Goal: Transaction & Acquisition: Purchase product/service

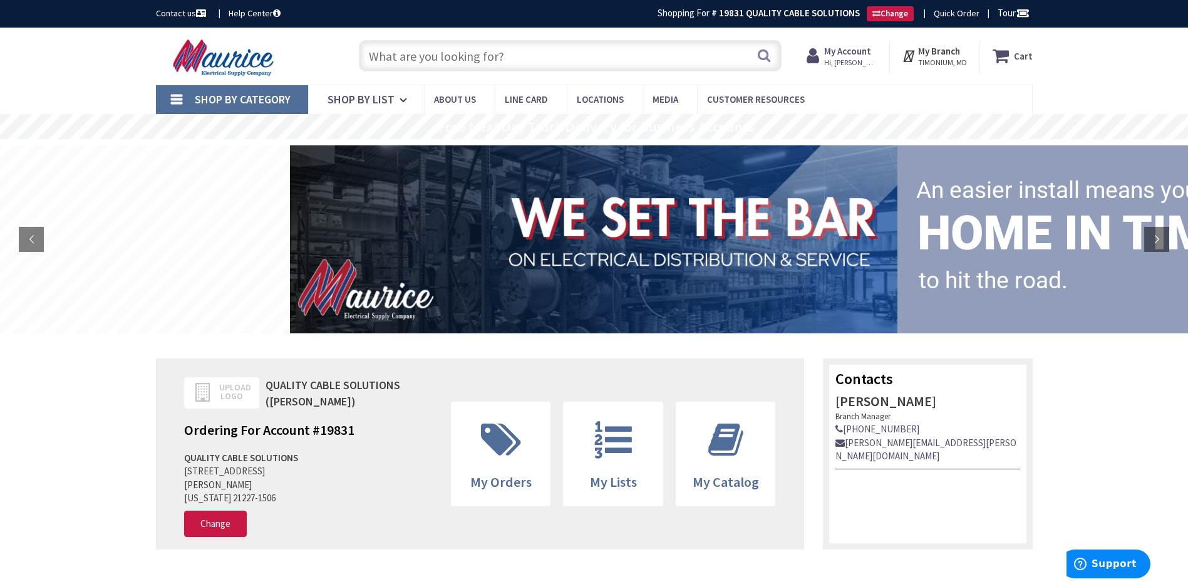
click at [413, 60] on input "text" at bounding box center [570, 55] width 423 height 31
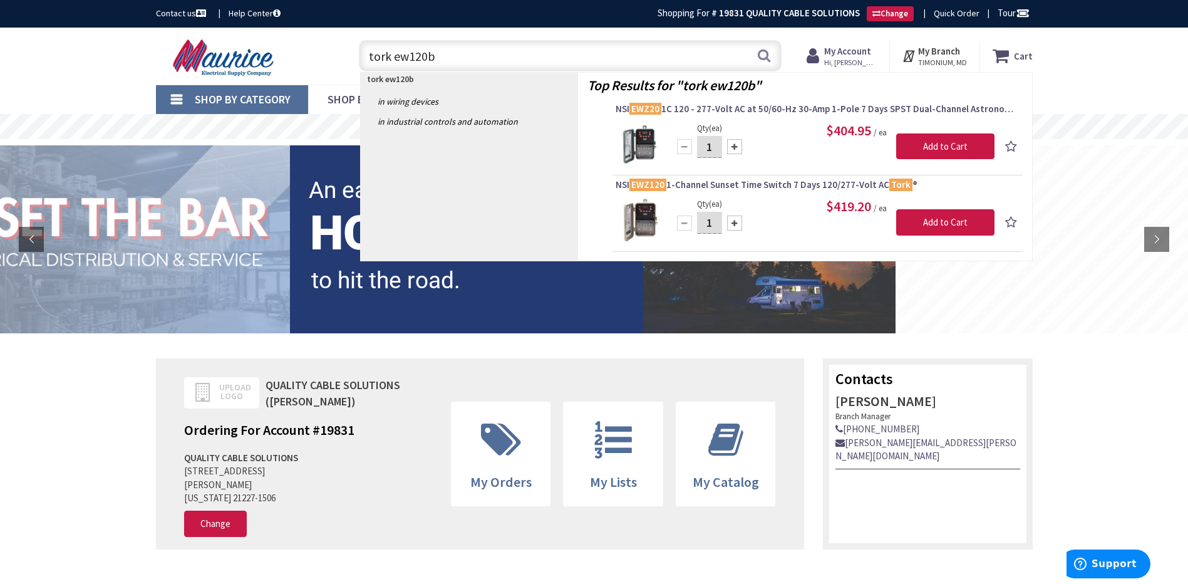
type input "tork ew120bc"
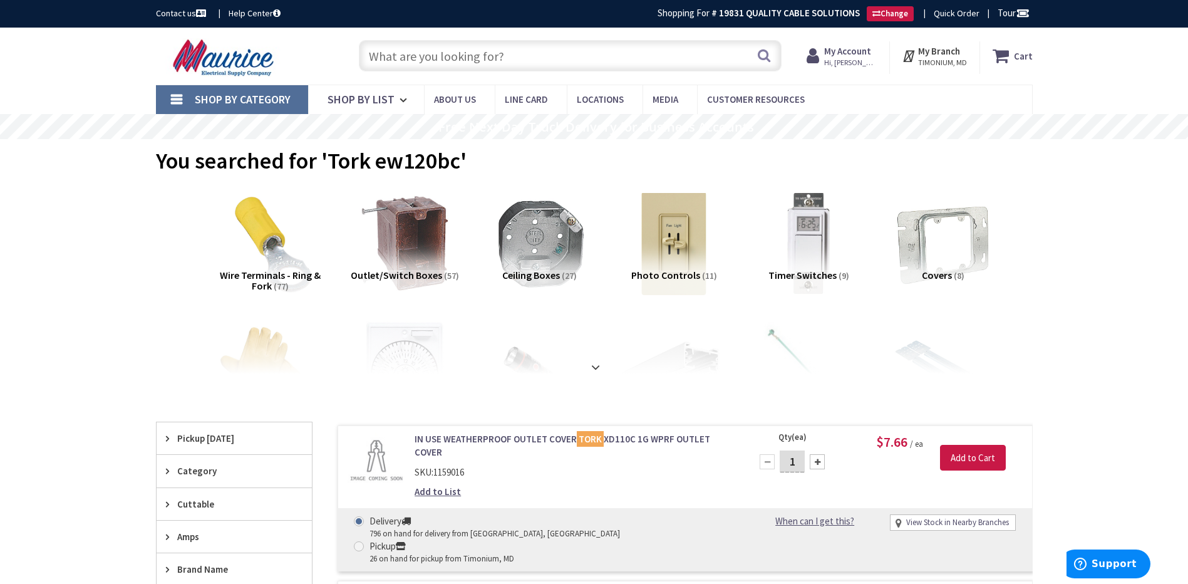
click at [434, 59] on input "text" at bounding box center [570, 55] width 423 height 31
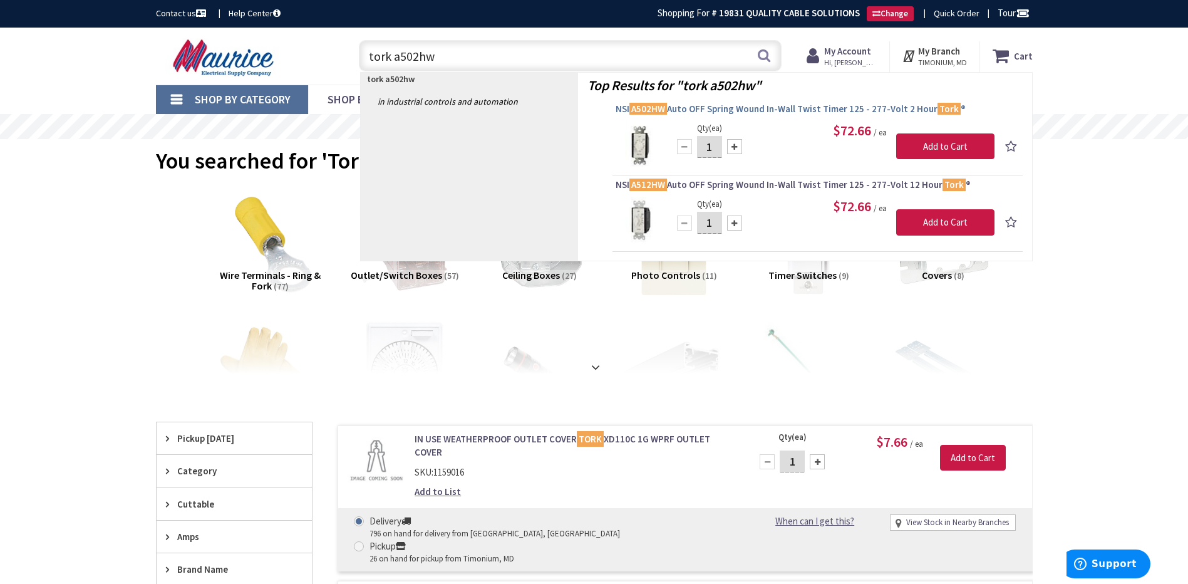
type input "tork a502hw"
drag, startPoint x: 753, startPoint y: 111, endPoint x: 791, endPoint y: 113, distance: 37.6
click at [754, 112] on span "NSI A502HW Auto OFF Spring Wound In-Wall Twist Timer 125 - 277-Volt 2 Hour Tork…" at bounding box center [818, 109] width 404 height 13
